Goal: Transaction & Acquisition: Obtain resource

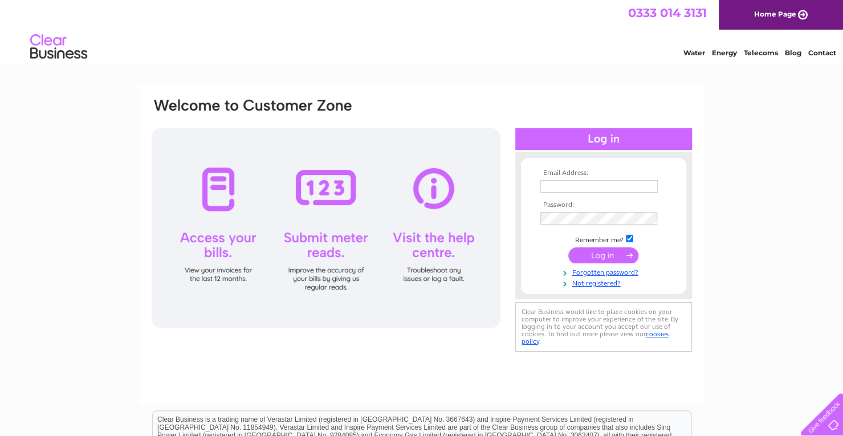
type input "dr.laura.iancu@gmail.com"
click at [594, 256] on input "submit" at bounding box center [603, 255] width 70 height 16
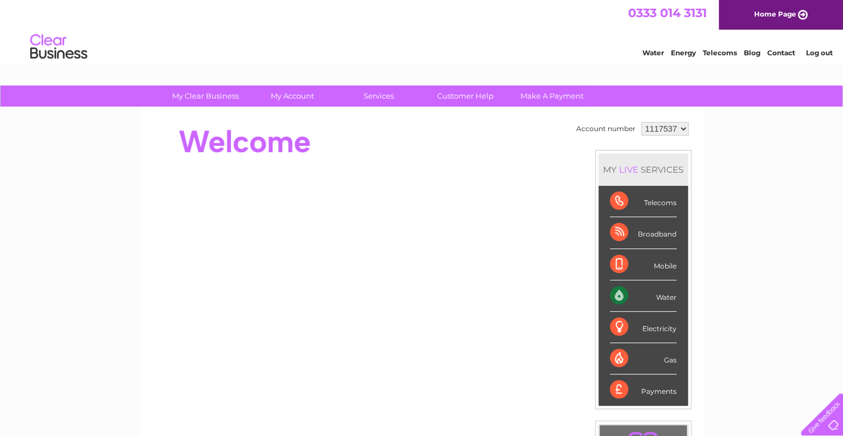
click at [635, 293] on div "Water" at bounding box center [643, 295] width 67 height 31
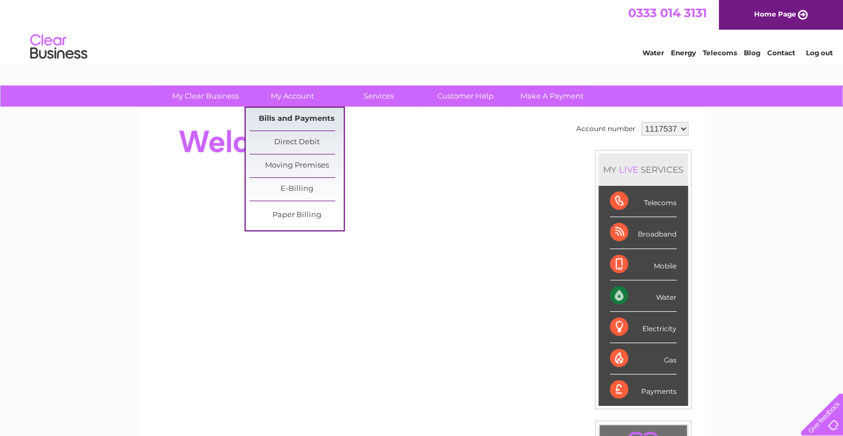
click at [316, 113] on link "Bills and Payments" at bounding box center [297, 119] width 94 height 23
click at [299, 118] on link "Bills and Payments" at bounding box center [297, 119] width 94 height 23
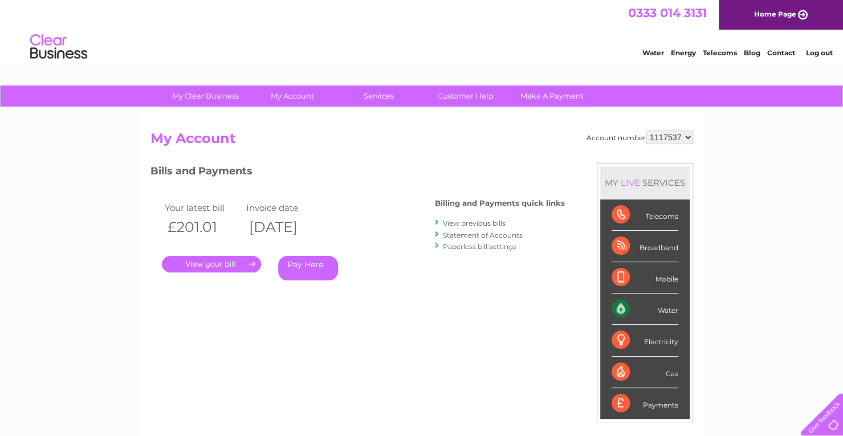
click at [489, 222] on link "View previous bills" at bounding box center [474, 223] width 63 height 9
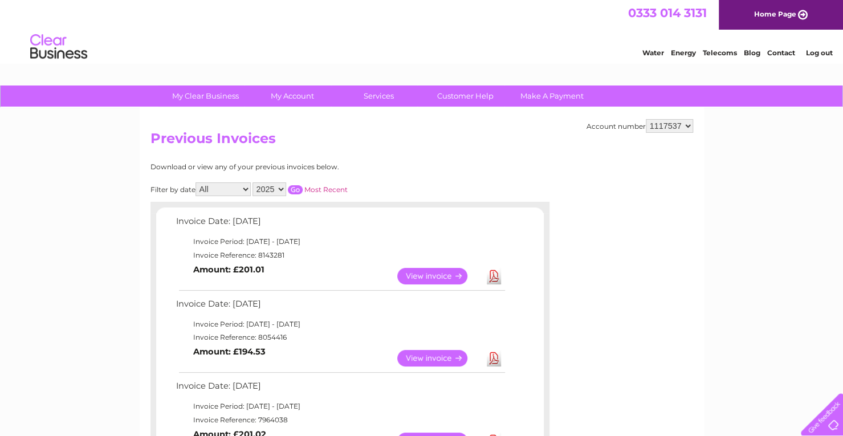
scroll to position [57, 0]
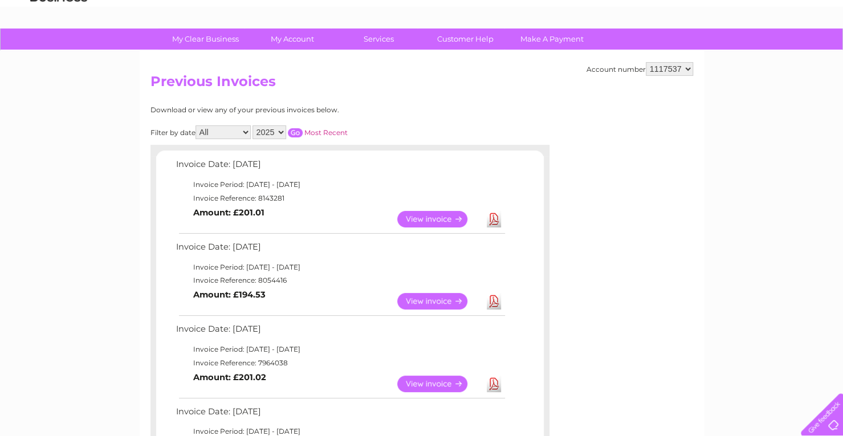
click at [492, 304] on link "Download" at bounding box center [494, 301] width 14 height 17
click at [492, 296] on link "Download" at bounding box center [494, 301] width 14 height 17
